Goal: Transaction & Acquisition: Purchase product/service

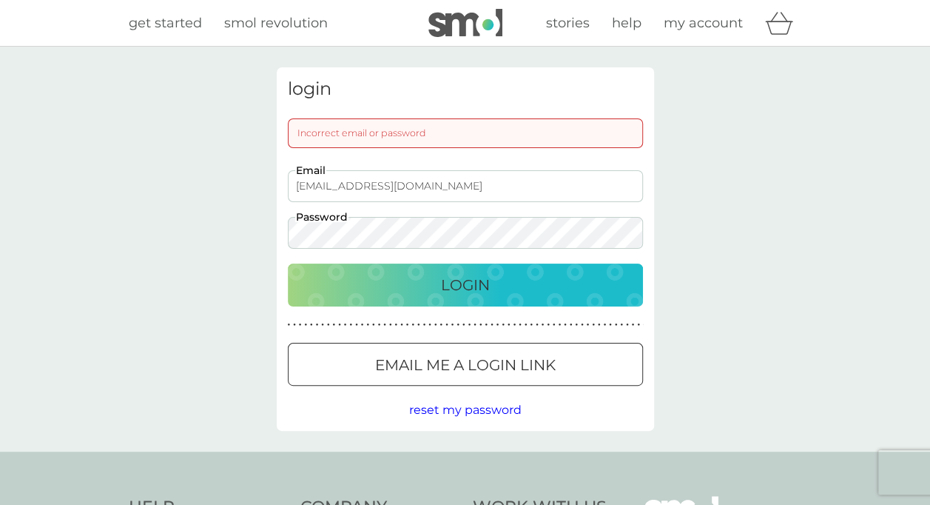
click at [437, 366] on p "Email me a login link" at bounding box center [465, 365] width 181 height 24
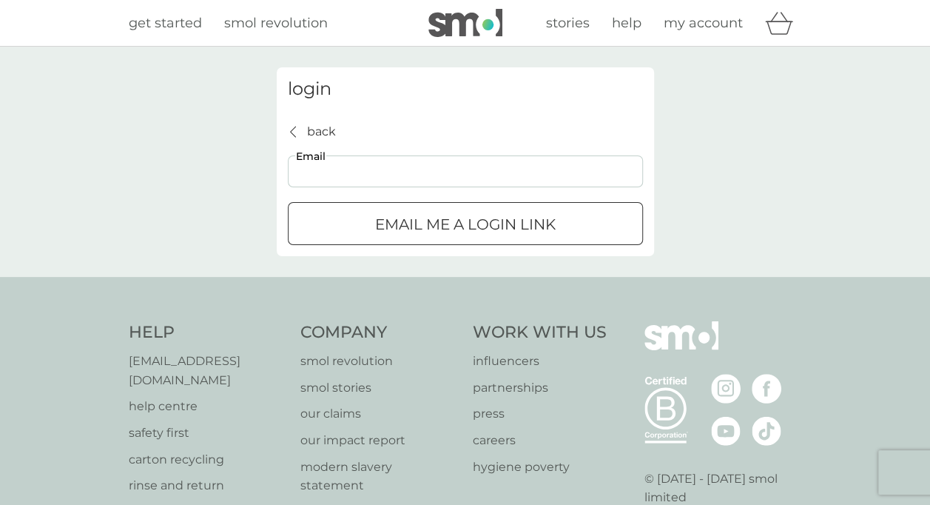
click at [454, 161] on input "Email" at bounding box center [465, 171] width 355 height 32
type input "[EMAIL_ADDRESS][PERSON_NAME][DOMAIN_NAME]"
click at [426, 222] on p "Email me a login link" at bounding box center [465, 224] width 181 height 24
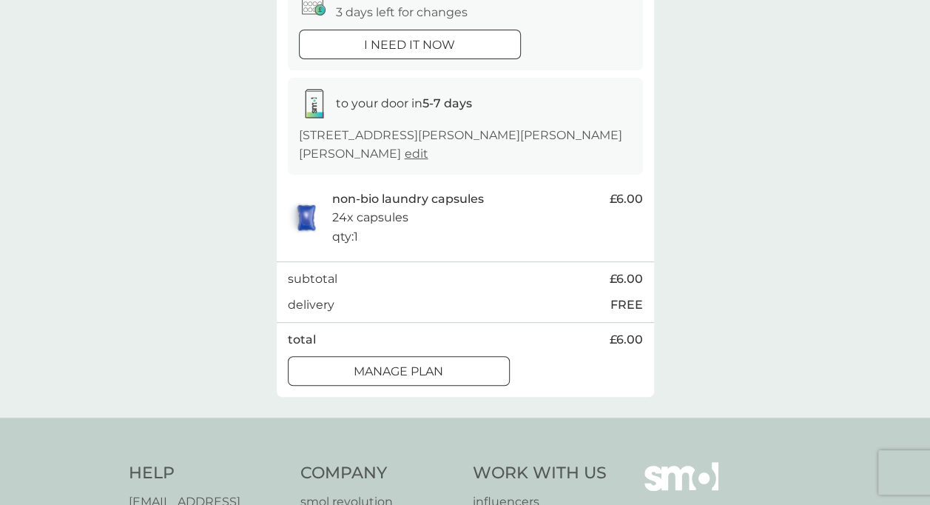
scroll to position [178, 0]
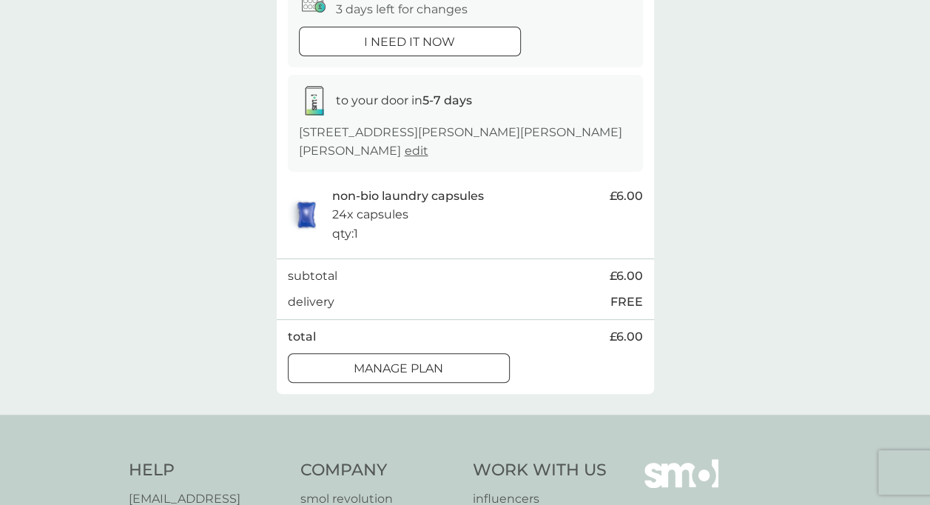
click at [418, 361] on div at bounding box center [398, 369] width 53 height 16
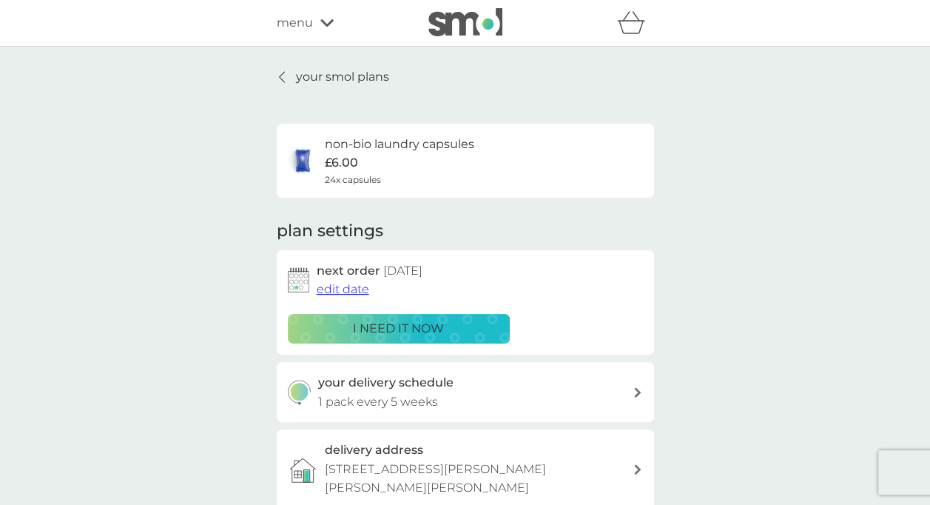
click at [309, 76] on p "your smol plans" at bounding box center [342, 76] width 93 height 19
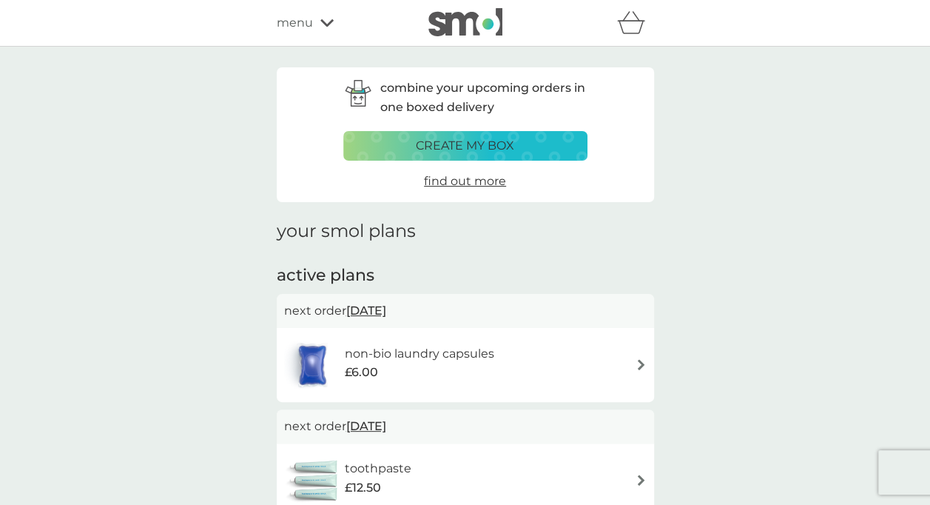
click at [614, 471] on div "toothpaste £12.50" at bounding box center [465, 480] width 363 height 52
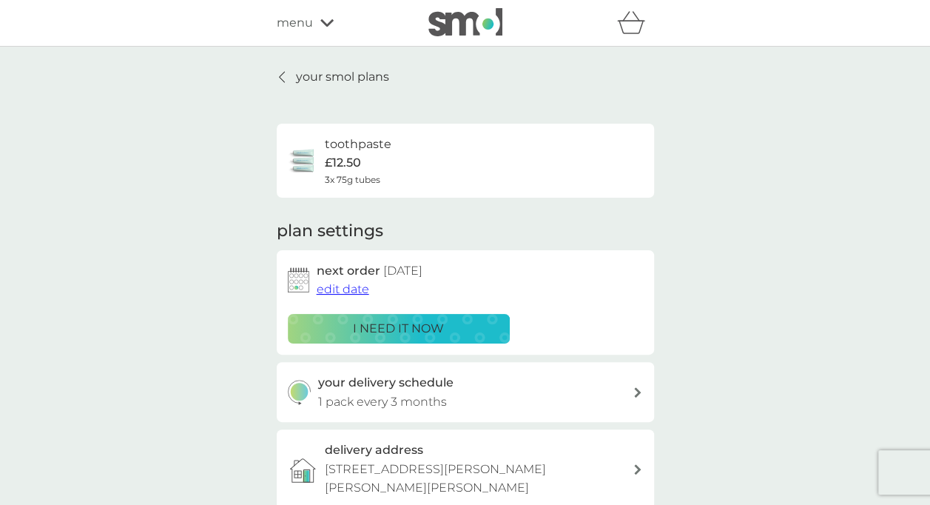
click at [460, 330] on div "i need it now" at bounding box center [399, 328] width 203 height 19
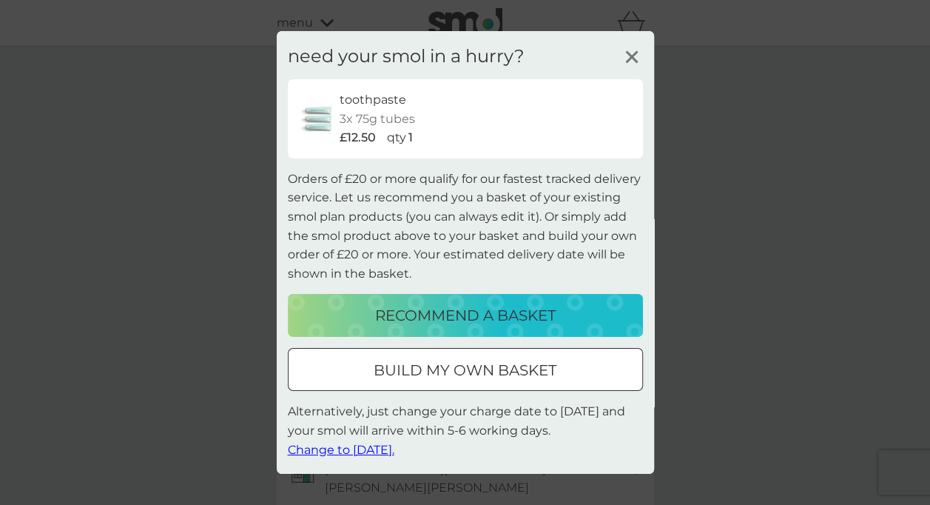
click at [551, 382] on button "build my own basket" at bounding box center [465, 369] width 355 height 43
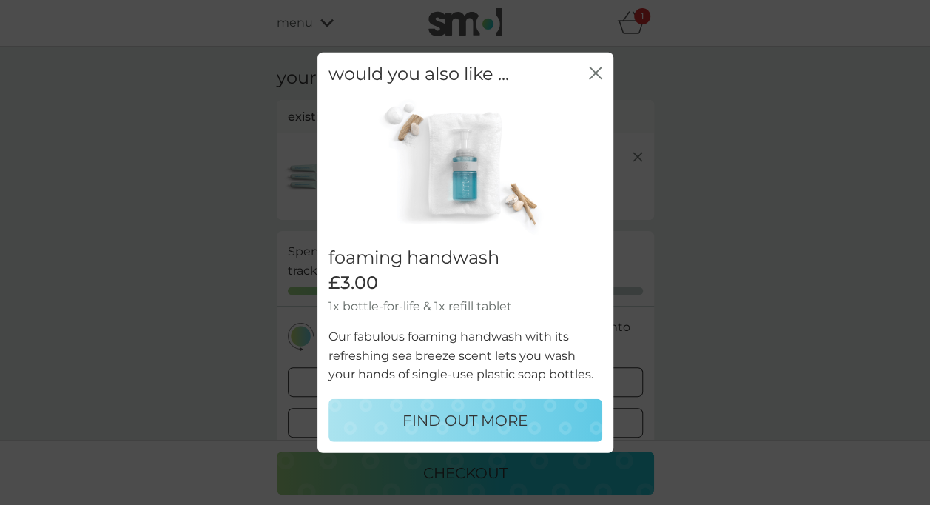
click at [596, 77] on icon "close" at bounding box center [595, 73] width 13 height 13
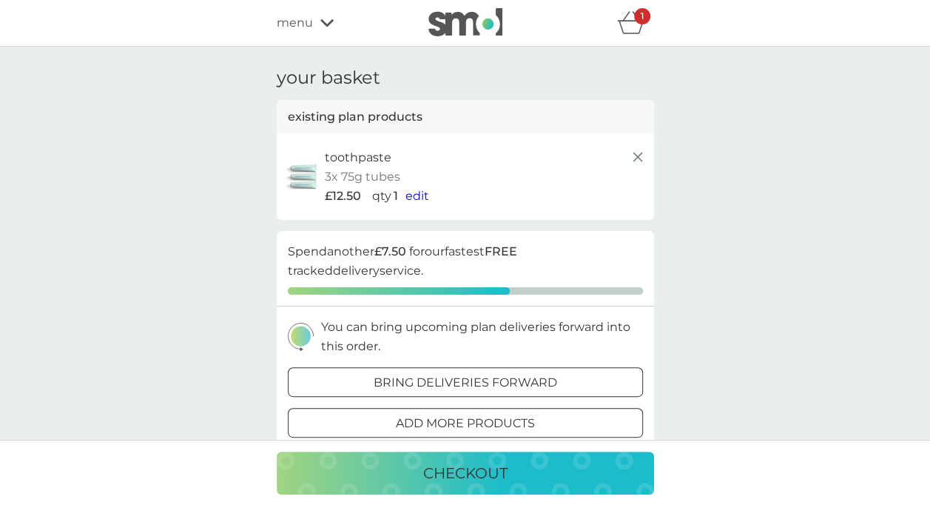
click at [574, 381] on div "bring deliveries forward" at bounding box center [466, 382] width 354 height 19
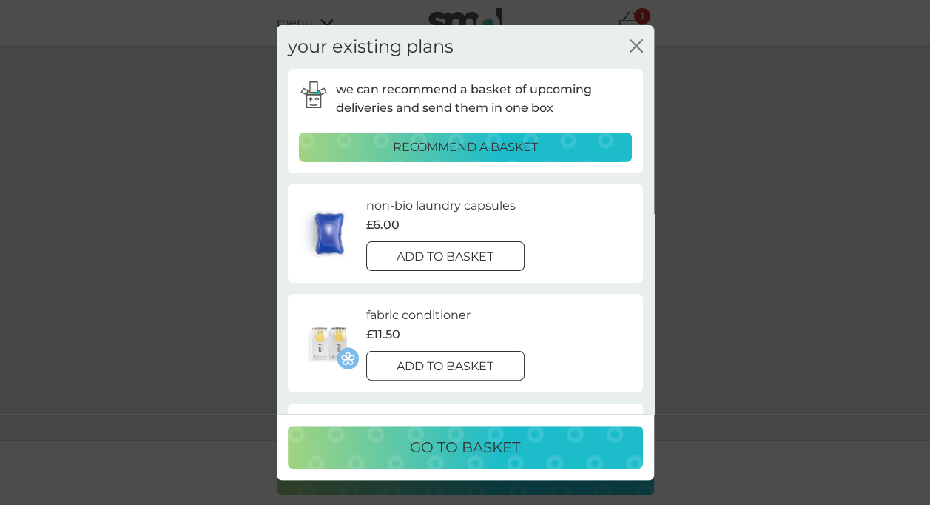
click at [473, 371] on p "add to basket" at bounding box center [445, 366] width 97 height 19
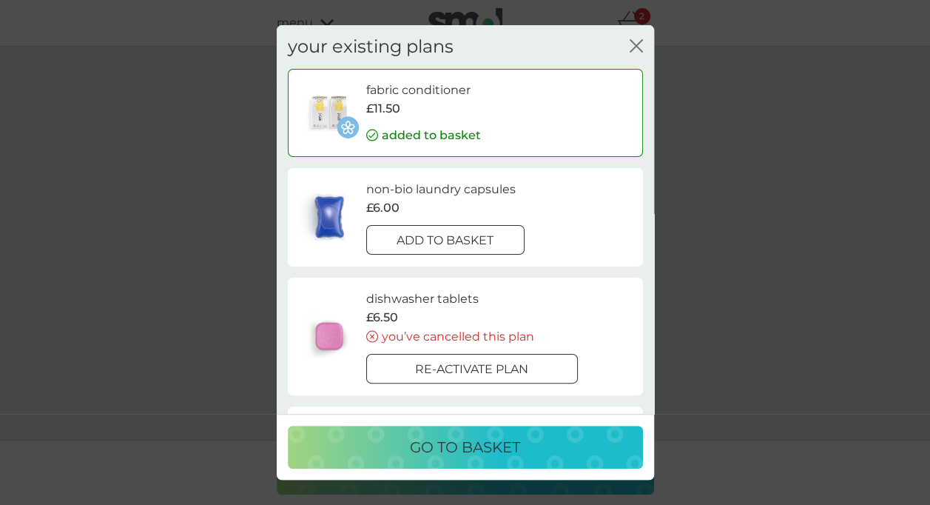
click at [568, 443] on div "go to basket" at bounding box center [466, 447] width 326 height 24
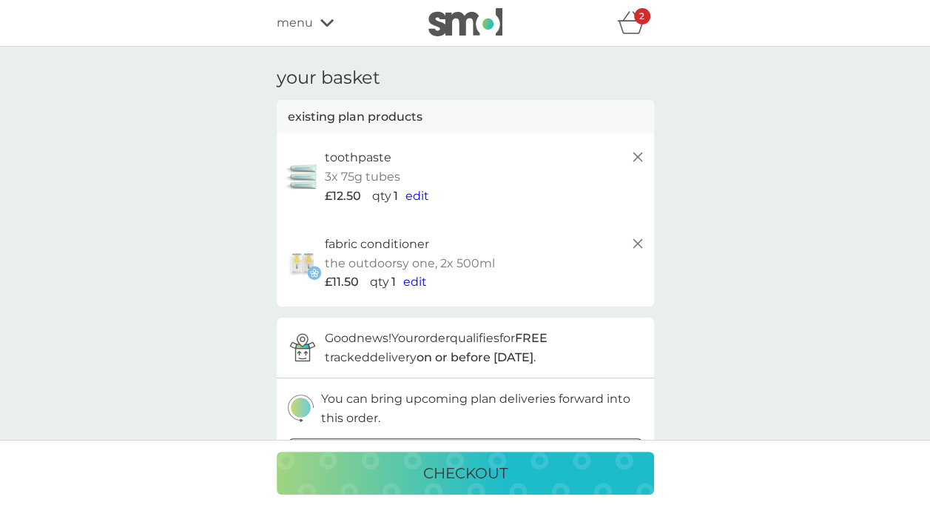
click at [323, 22] on icon at bounding box center [327, 22] width 13 height 7
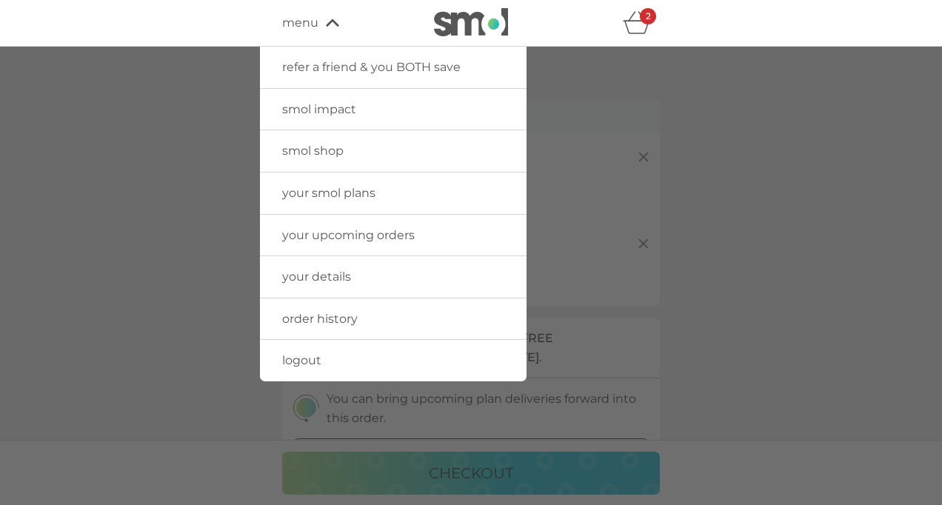
click at [315, 150] on span "smol shop" at bounding box center [312, 151] width 61 height 14
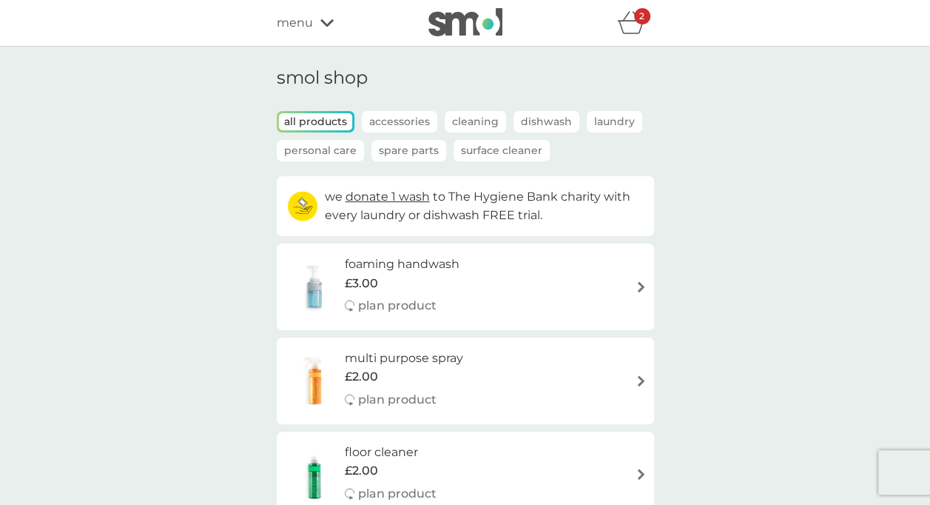
click at [633, 23] on icon "basket" at bounding box center [631, 22] width 28 height 23
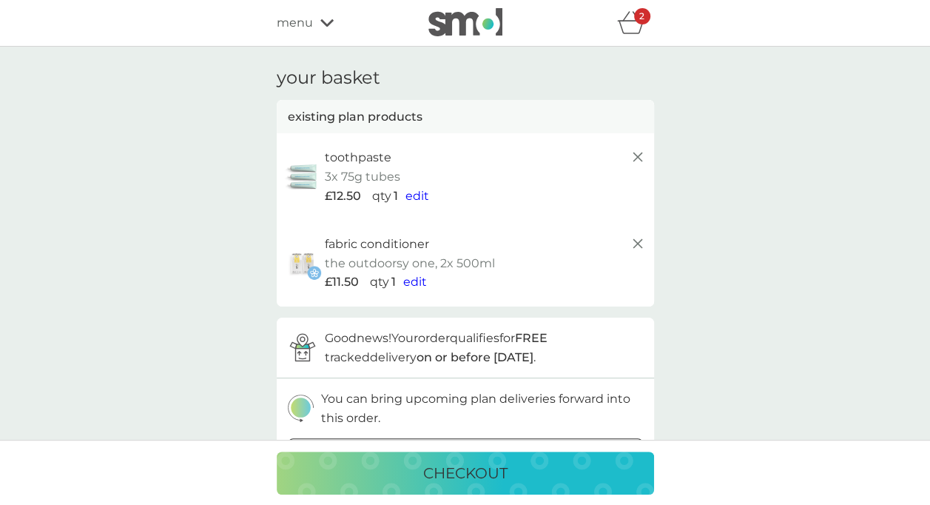
click at [563, 466] on div "checkout" at bounding box center [466, 473] width 348 height 24
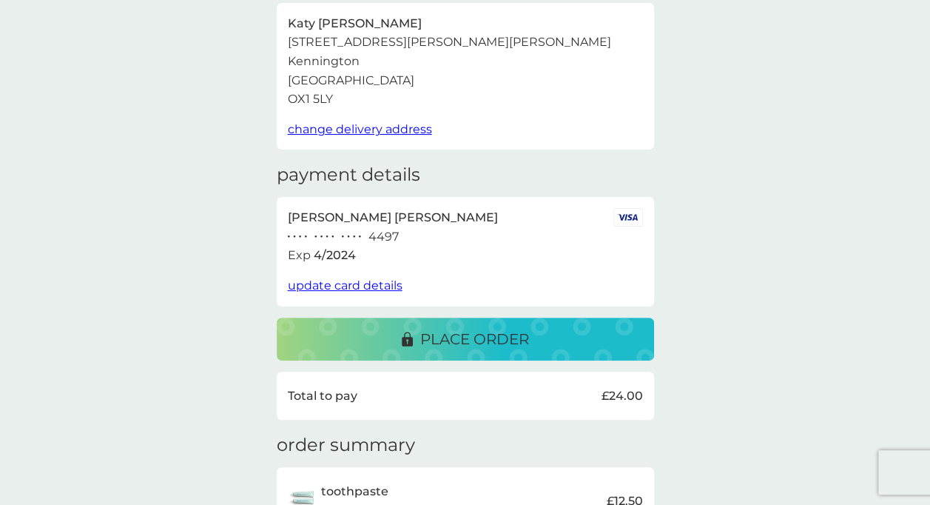
scroll to position [98, 0]
click at [384, 285] on span "update card details" at bounding box center [345, 285] width 115 height 14
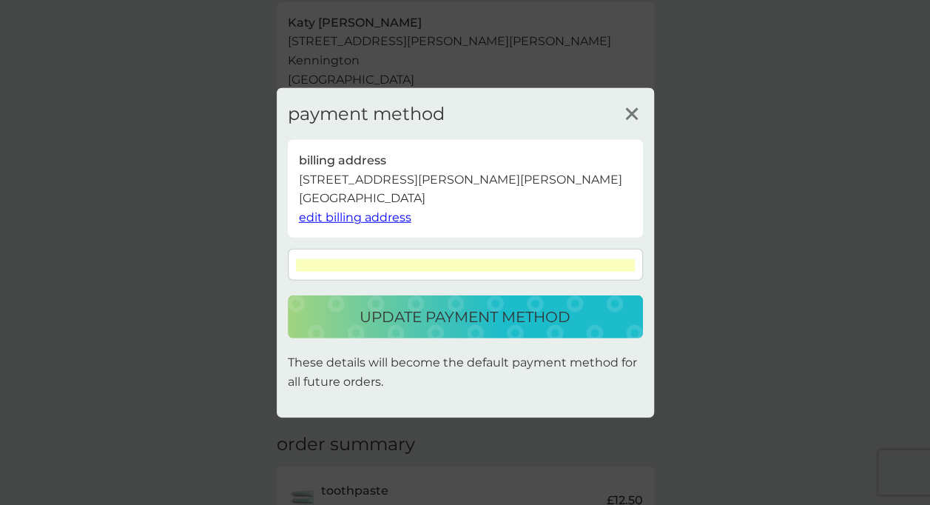
click at [456, 320] on p "update payment method" at bounding box center [465, 317] width 211 height 24
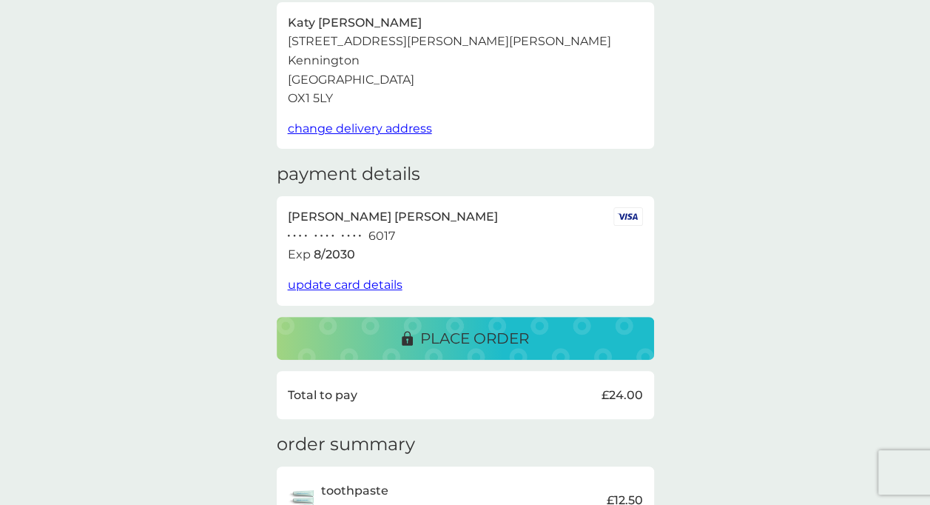
click at [466, 318] on button "place order" at bounding box center [466, 338] width 378 height 43
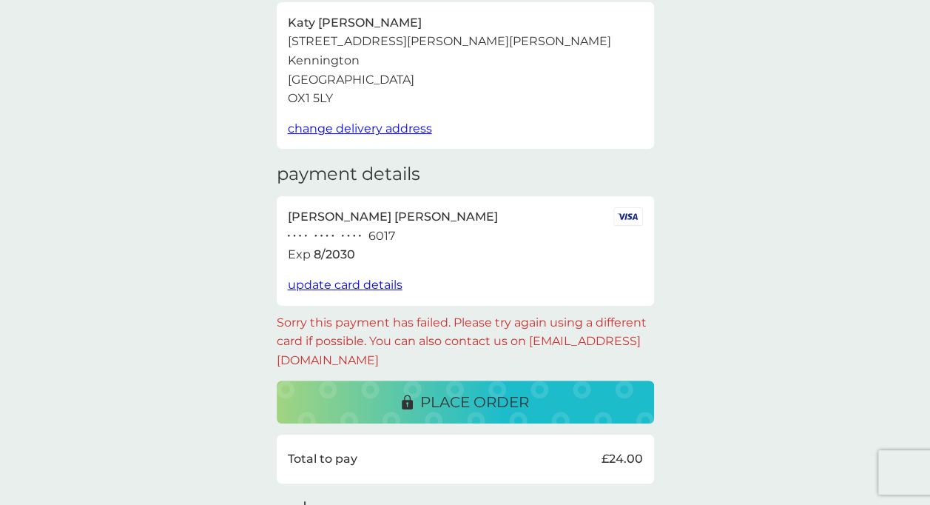
click at [334, 289] on span "update card details" at bounding box center [345, 285] width 115 height 14
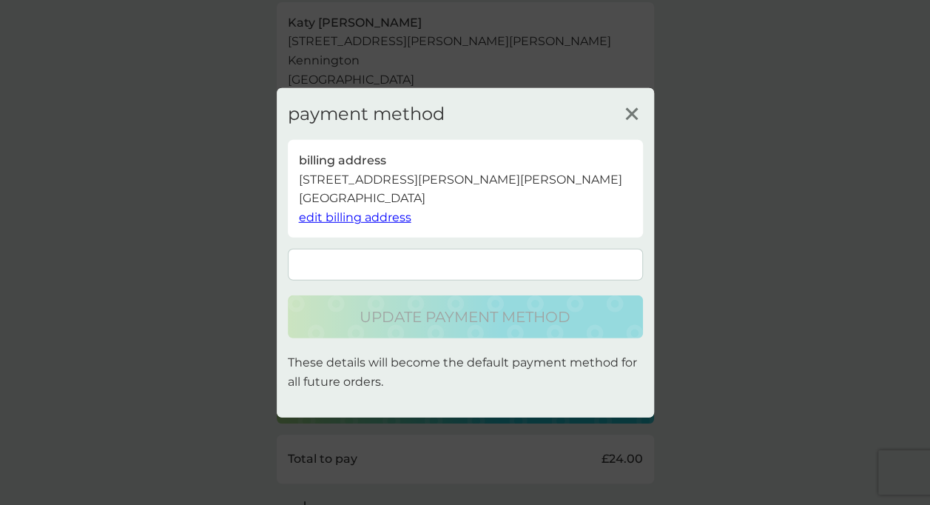
click at [608, 271] on form at bounding box center [465, 265] width 355 height 32
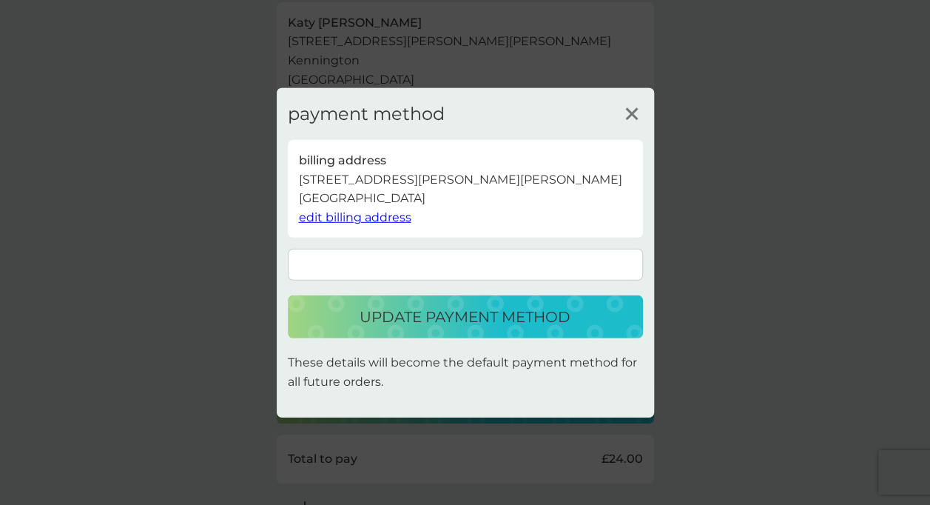
click at [574, 316] on div "update payment method" at bounding box center [466, 317] width 326 height 24
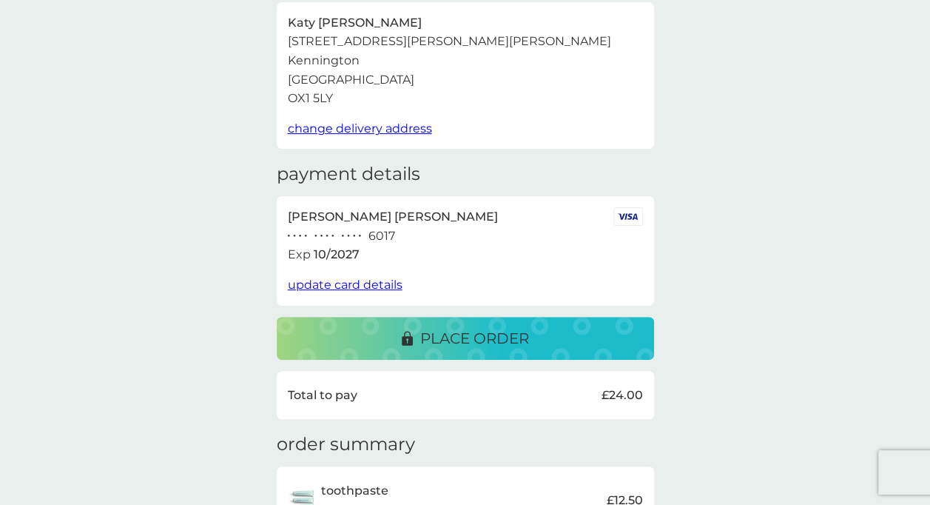
click at [574, 317] on button "place order" at bounding box center [466, 338] width 378 height 43
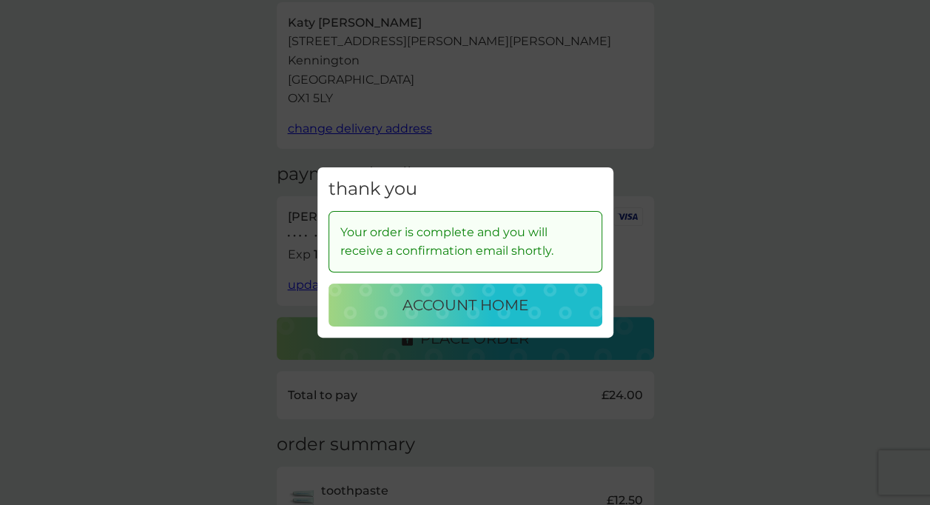
click at [536, 298] on div "account home" at bounding box center [465, 305] width 244 height 24
